Goal: Task Accomplishment & Management: Complete application form

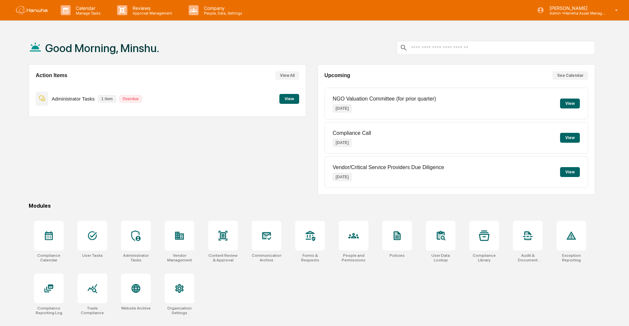
click at [287, 95] on button "View" at bounding box center [289, 99] width 20 height 10
click at [571, 104] on button "View" at bounding box center [570, 104] width 20 height 10
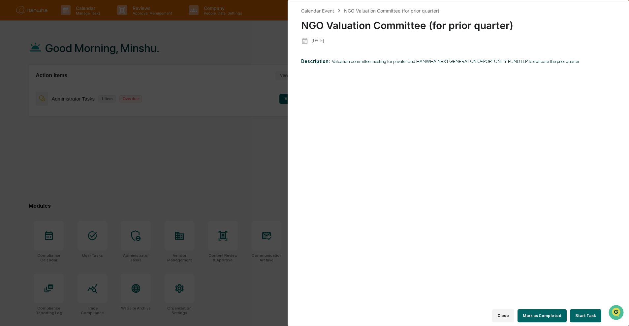
click at [578, 310] on button "Start Task" at bounding box center [585, 315] width 31 height 13
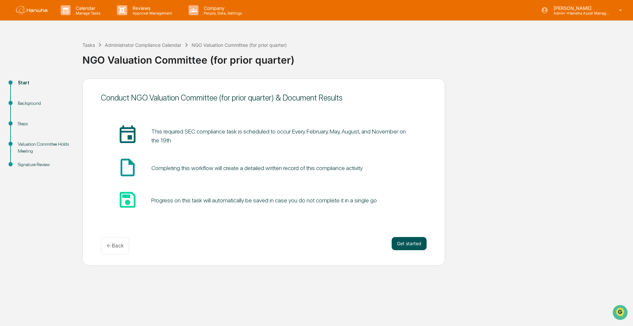
click at [406, 239] on button "Get started" at bounding box center [409, 243] width 35 height 13
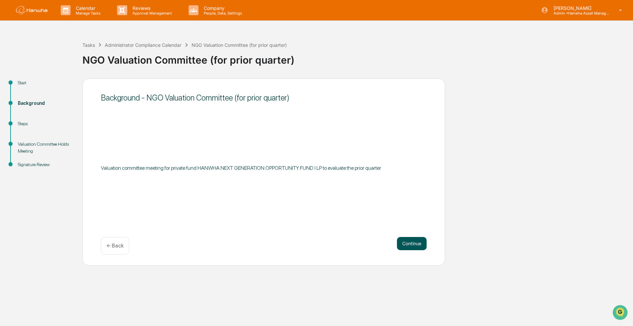
click at [414, 245] on button "Continue" at bounding box center [412, 243] width 30 height 13
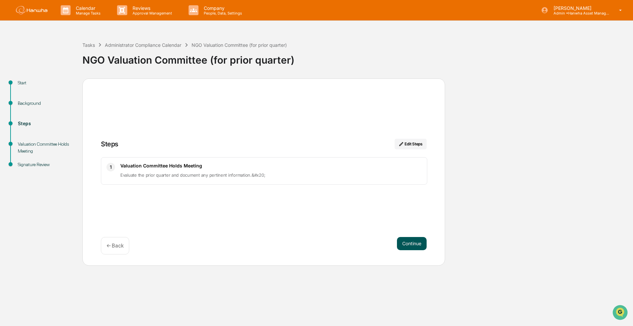
click at [413, 242] on button "Continue" at bounding box center [412, 243] width 30 height 13
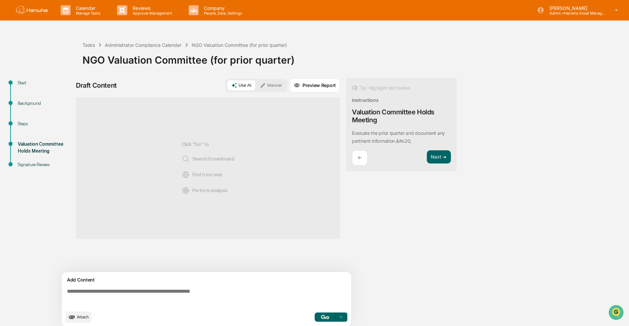
scroll to position [5, 0]
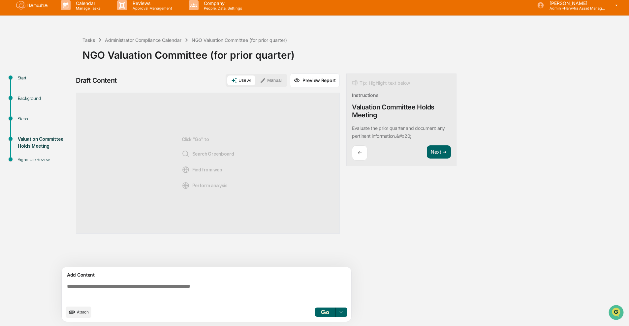
drag, startPoint x: 248, startPoint y: 80, endPoint x: 271, endPoint y: 80, distance: 23.1
click at [248, 80] on button "Use AI" at bounding box center [241, 81] width 28 height 10
click at [276, 80] on button "Manual" at bounding box center [271, 81] width 30 height 10
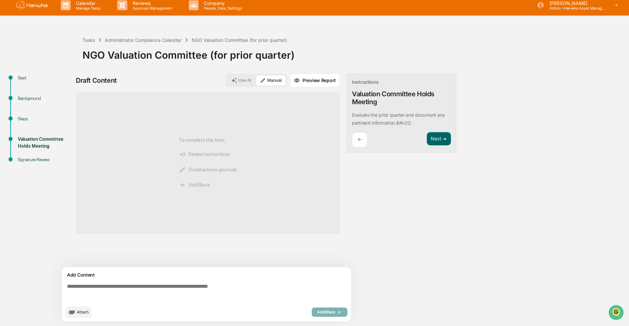
click at [162, 282] on textarea at bounding box center [207, 293] width 287 height 24
click at [81, 312] on span "Attach" at bounding box center [83, 312] width 12 height 5
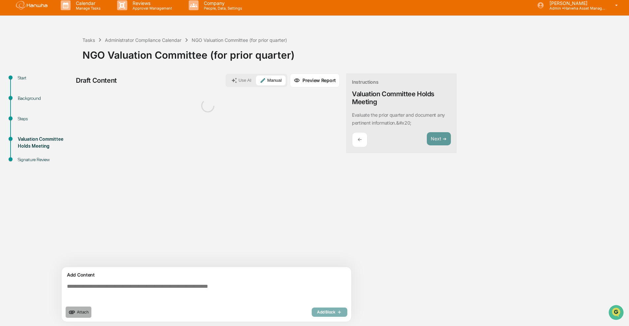
click at [87, 311] on span "Attach" at bounding box center [83, 312] width 12 height 5
click at [82, 310] on span "Attach" at bounding box center [83, 312] width 12 height 5
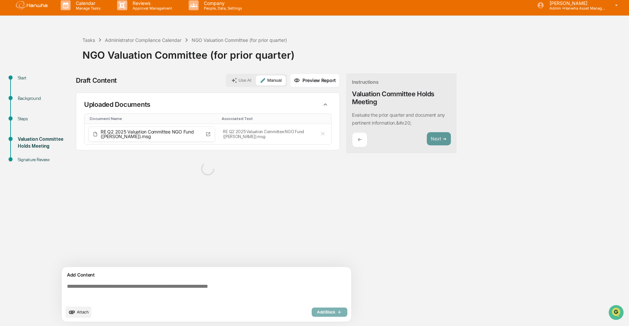
click at [86, 311] on span "Attach" at bounding box center [83, 312] width 12 height 5
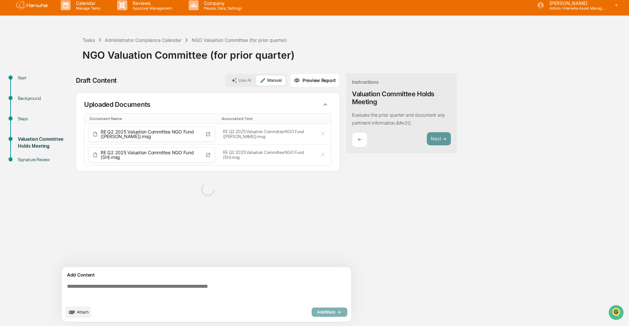
click at [80, 311] on span "Attach" at bounding box center [83, 312] width 12 height 5
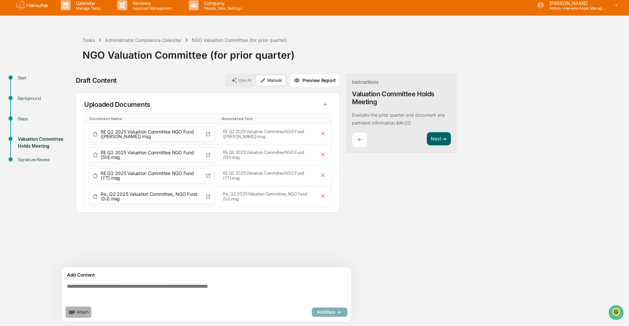
click at [82, 313] on span "Attach" at bounding box center [83, 312] width 12 height 5
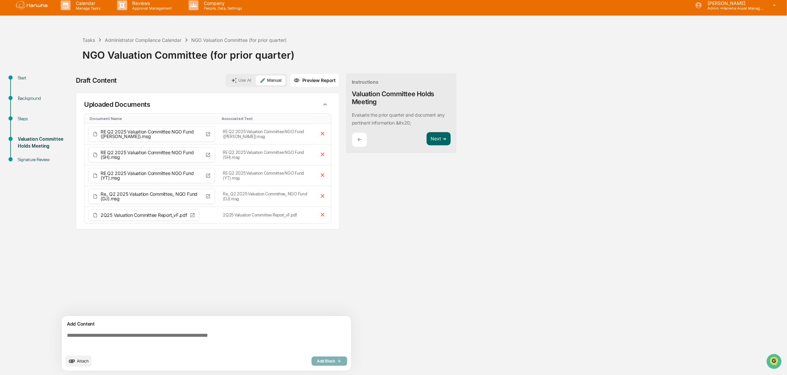
scroll to position [6, 0]
click at [182, 326] on textarea at bounding box center [207, 342] width 287 height 24
click at [78, 326] on span "Attach" at bounding box center [83, 361] width 12 height 5
drag, startPoint x: 208, startPoint y: 335, endPoint x: 208, endPoint y: 351, distance: 16.5
click at [208, 326] on textarea at bounding box center [207, 342] width 287 height 24
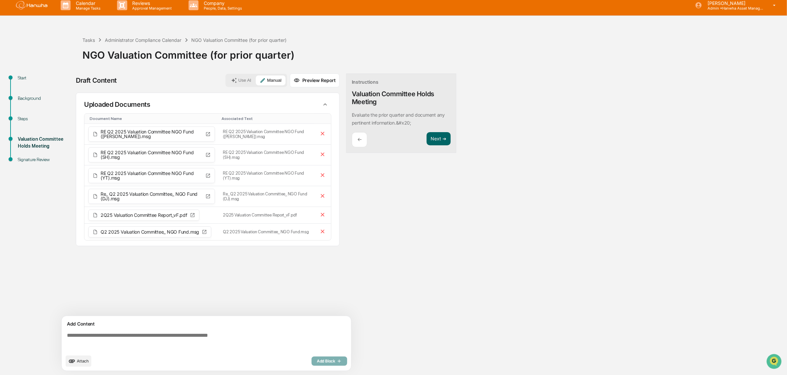
click at [143, 326] on textarea at bounding box center [207, 342] width 287 height 24
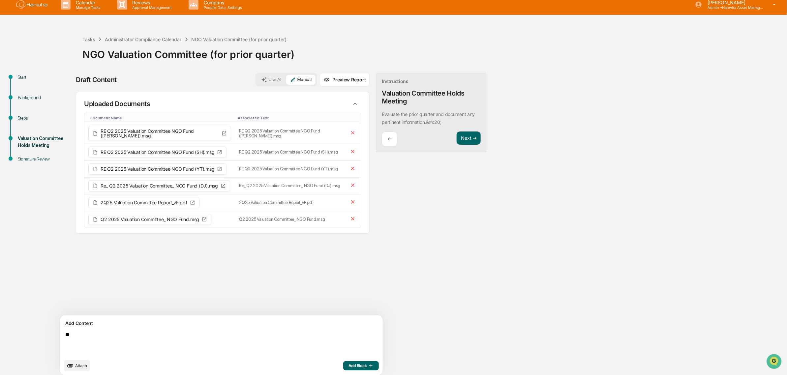
type textarea "*"
drag, startPoint x: 84, startPoint y: 280, endPoint x: 124, endPoint y: 324, distance: 58.8
click at [85, 279] on div "Sources Uploaded Documents Document Name Associated Text RE Q2 2025 Valuation C…" at bounding box center [223, 204] width 294 height 224
drag, startPoint x: 338, startPoint y: 334, endPoint x: 334, endPoint y: 316, distance: 18.6
click at [337, 326] on textarea "**********" at bounding box center [206, 343] width 287 height 29
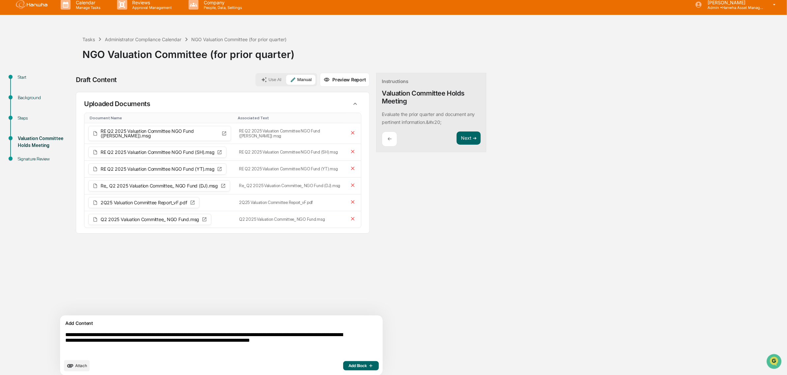
click at [134, 326] on textarea "**********" at bounding box center [206, 343] width 287 height 29
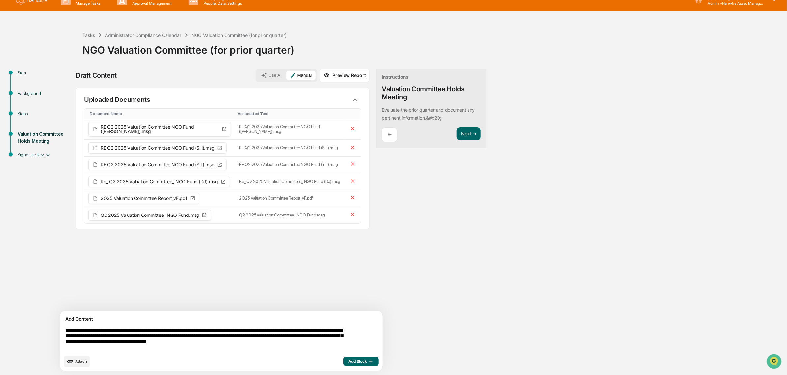
scroll to position [11, 0]
type textarea "**********"
click at [349, 326] on span "Add Block" at bounding box center [361, 361] width 25 height 5
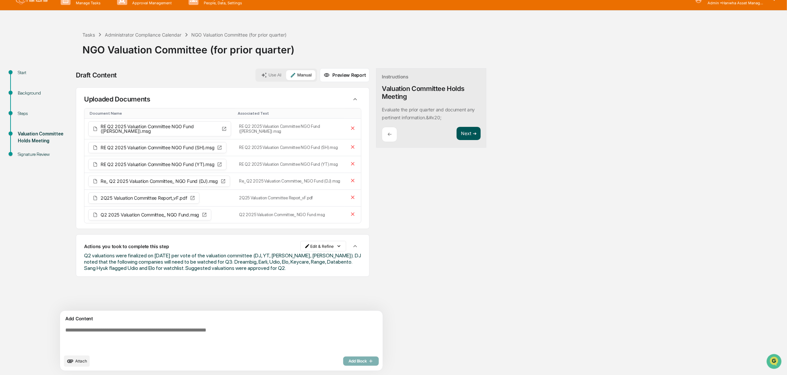
click at [457, 136] on button "Next ➔" at bounding box center [469, 134] width 24 height 14
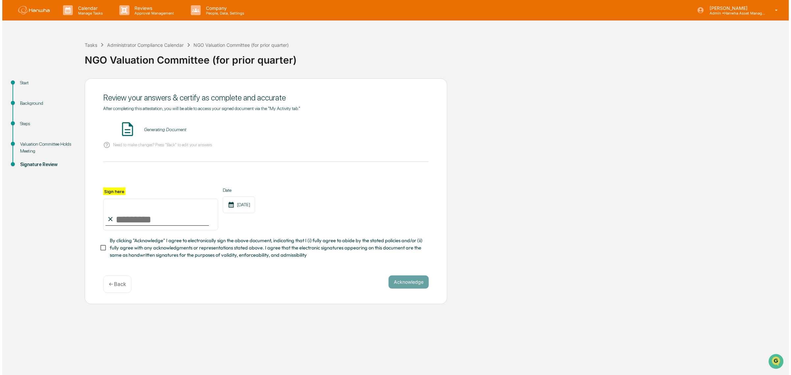
scroll to position [0, 0]
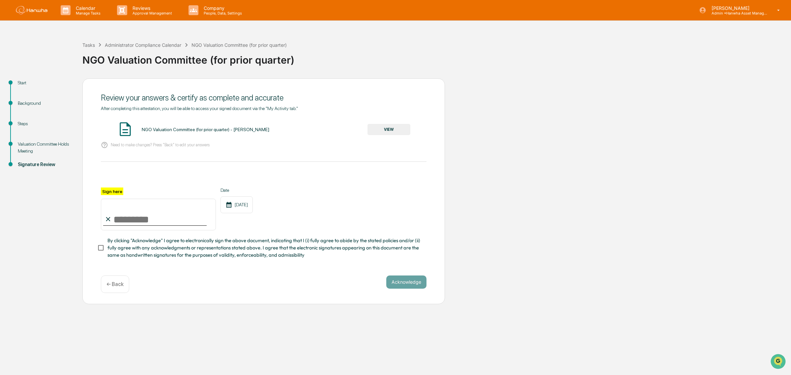
click at [401, 126] on button "VIEW" at bounding box center [389, 129] width 43 height 11
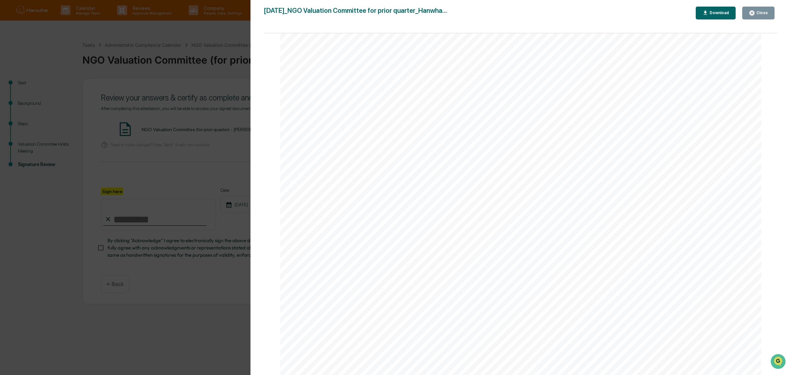
scroll to position [247, 0]
click at [179, 318] on div "Version History [DATE] 04:52 PM [PERSON_NAME] [DATE]_NGO Valuation Committee fo…" at bounding box center [395, 187] width 791 height 375
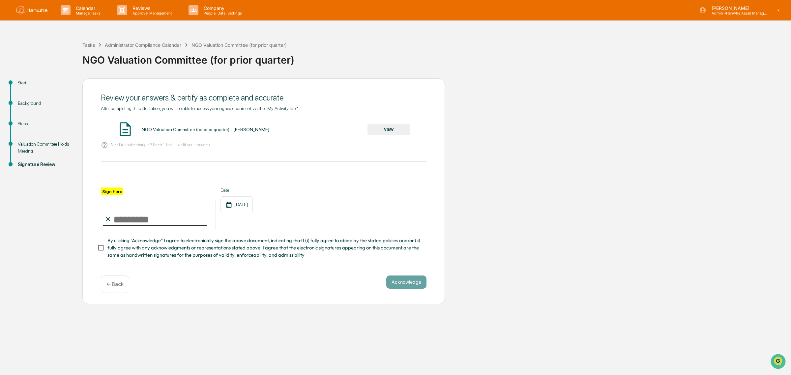
drag, startPoint x: 167, startPoint y: 225, endPoint x: 175, endPoint y: 220, distance: 9.6
click at [167, 225] on input "Sign here" at bounding box center [158, 215] width 115 height 32
type input "**********"
click at [396, 286] on button "Acknowledge" at bounding box center [406, 282] width 40 height 13
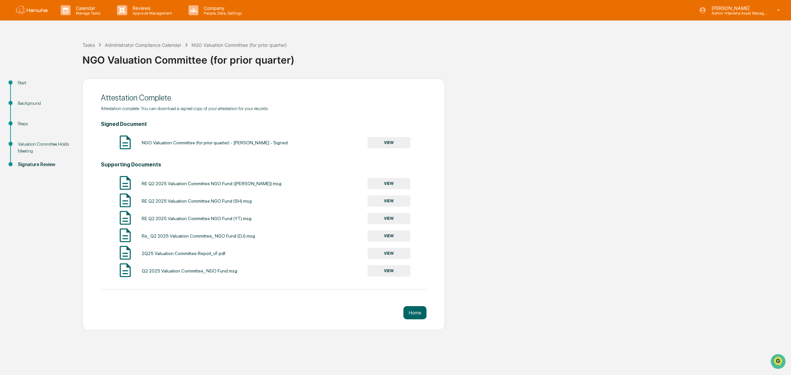
click at [597, 195] on div "Start Background Steps Valuation Committee Holds Meeting Signature Review Attes…" at bounding box center [395, 204] width 785 height 252
